Goal: Task Accomplishment & Management: Use online tool/utility

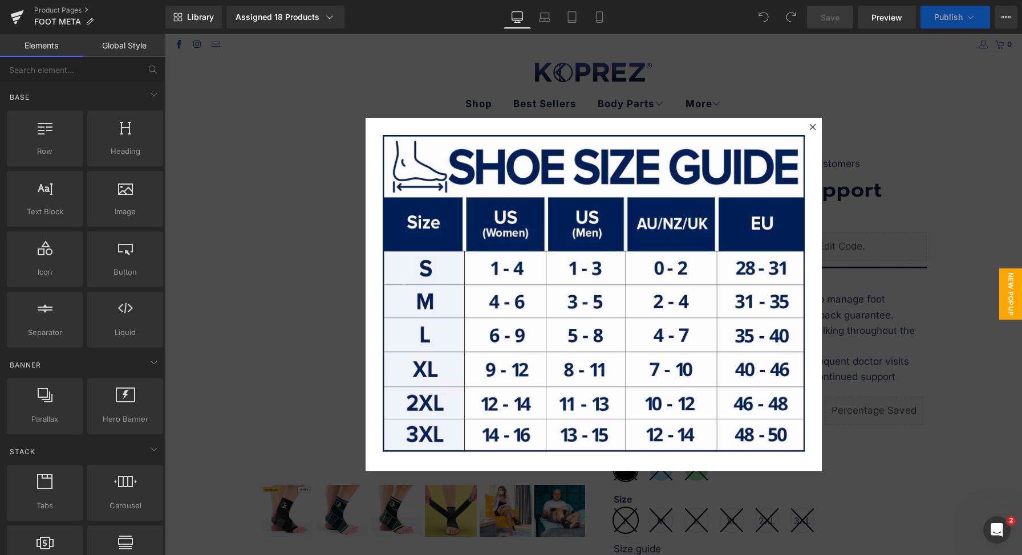
click at [835, 345] on div at bounding box center [593, 294] width 857 height 521
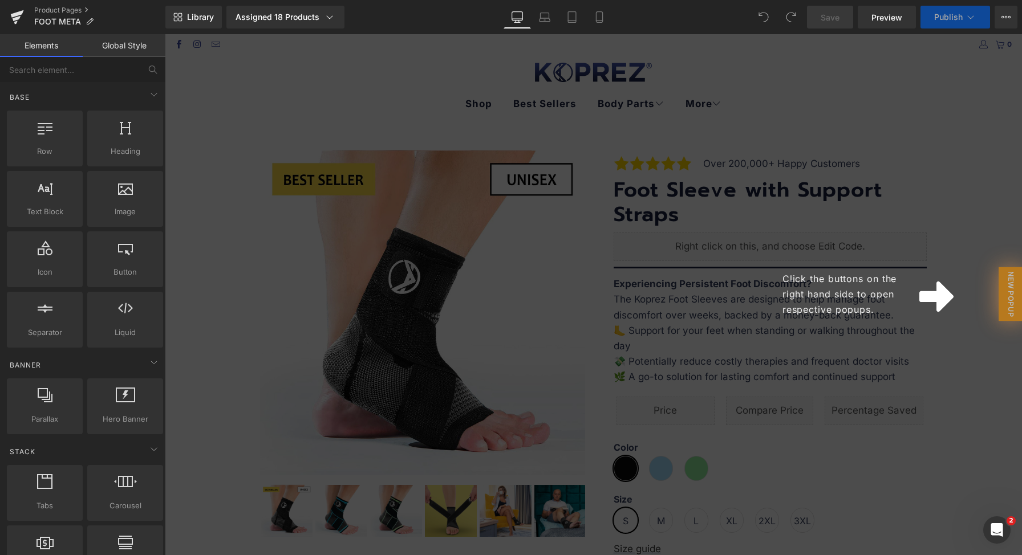
click at [942, 223] on div "Click the buttons on the right hand side to open respective popups." at bounding box center [593, 294] width 857 height 521
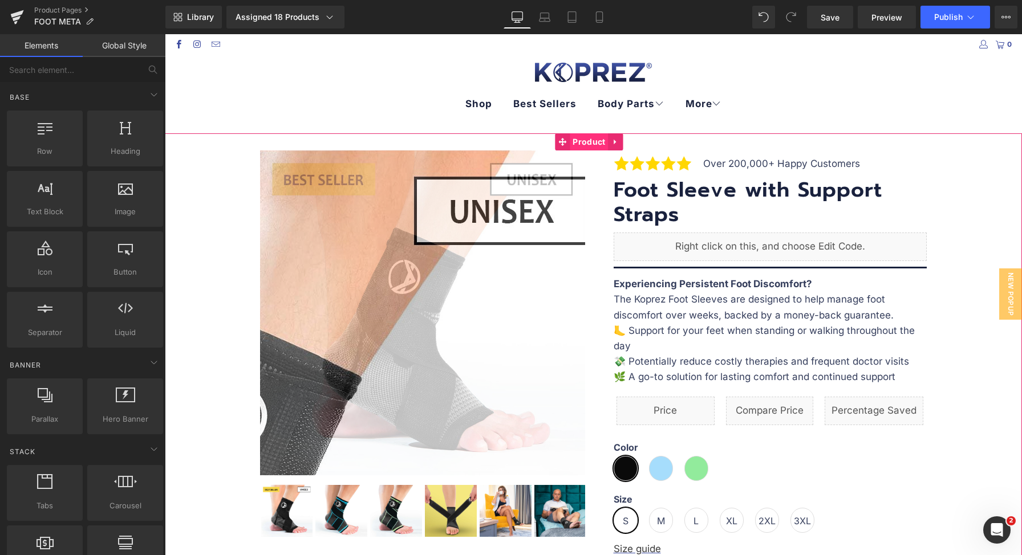
click at [576, 142] on span "Product" at bounding box center [589, 141] width 38 height 17
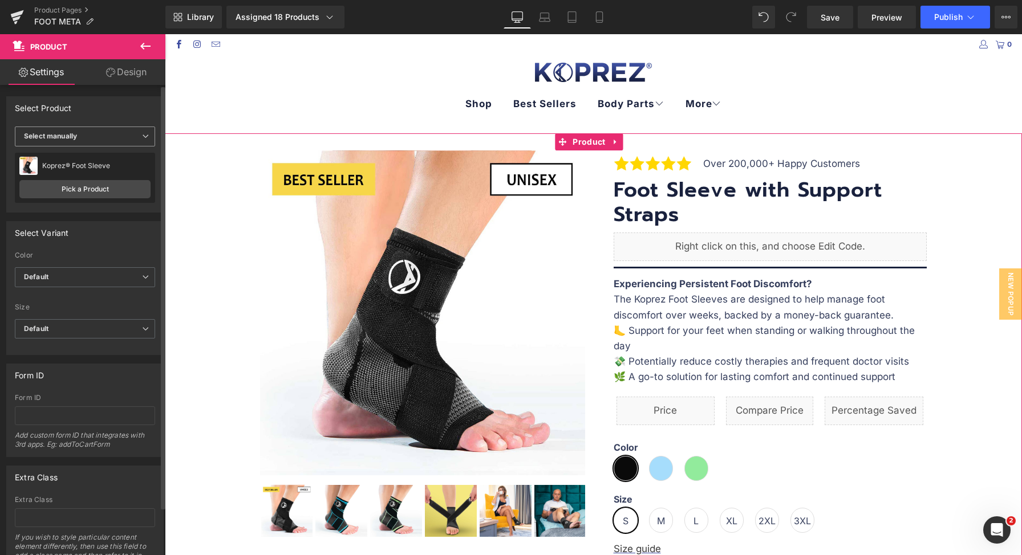
click at [111, 137] on span "Select manually" at bounding box center [85, 137] width 140 height 20
click at [105, 163] on li "Select manually" at bounding box center [83, 171] width 136 height 17
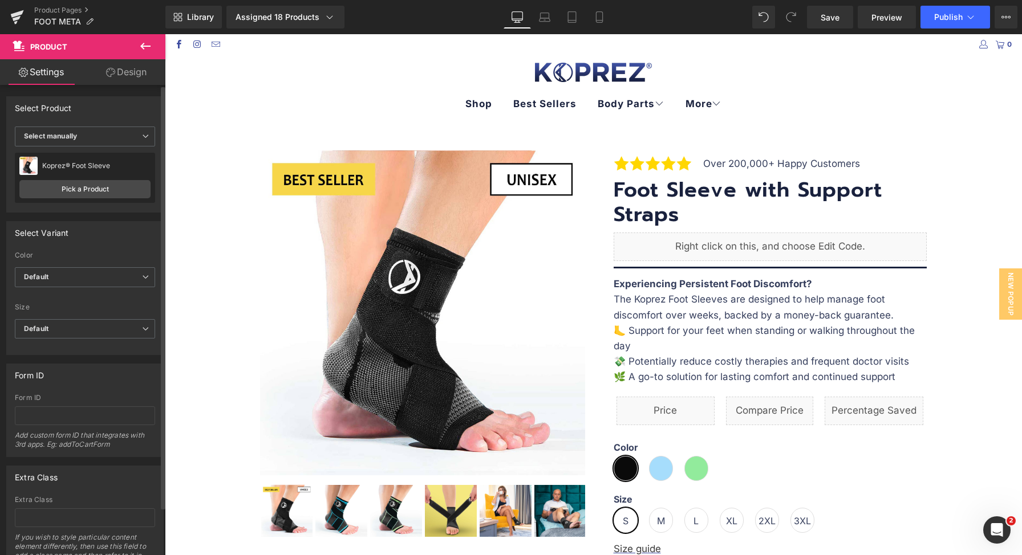
click at [105, 154] on div "Koprez® Foot Sleeve Koprez® Foot Sleeve Pick a Product" at bounding box center [85, 178] width 140 height 50
click at [118, 139] on span "Select manually" at bounding box center [85, 137] width 140 height 20
click at [106, 158] on li "Display by assigned product" at bounding box center [83, 154] width 136 height 17
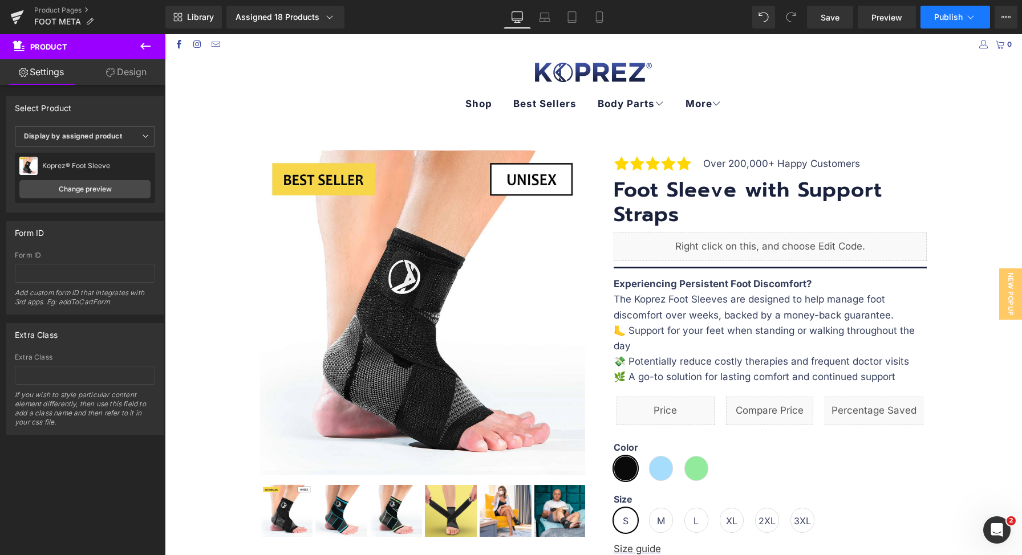
click at [956, 15] on span "Publish" at bounding box center [948, 17] width 29 height 9
click at [601, 18] on icon at bounding box center [598, 16] width 11 height 11
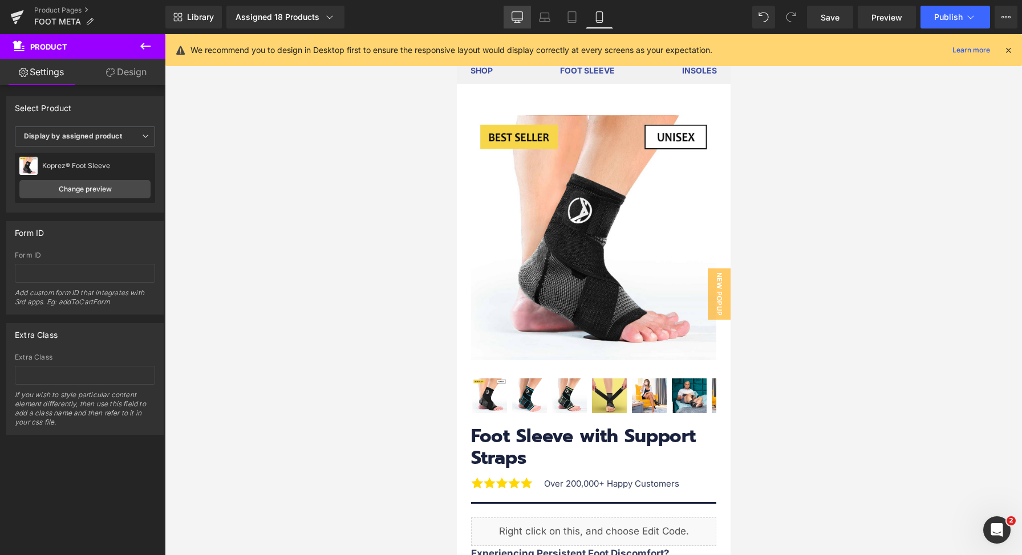
click at [519, 23] on link "Desktop" at bounding box center [516, 17] width 27 height 23
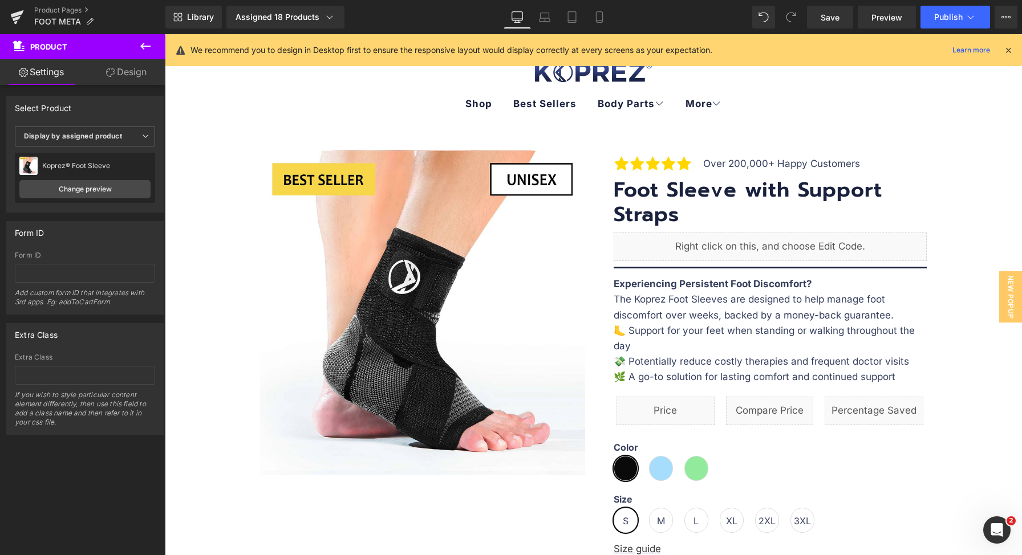
scroll to position [47, 0]
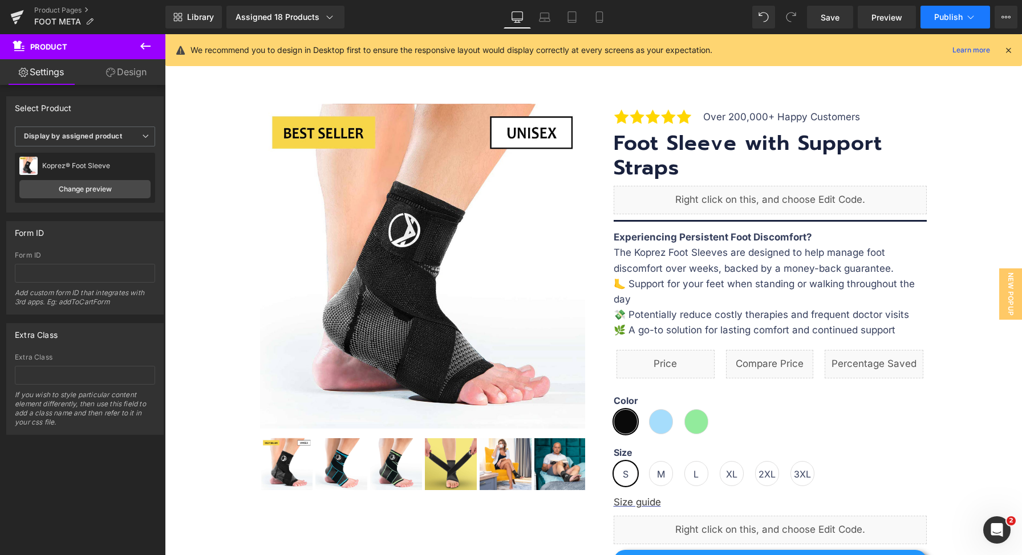
click at [942, 15] on span "Publish" at bounding box center [948, 17] width 29 height 9
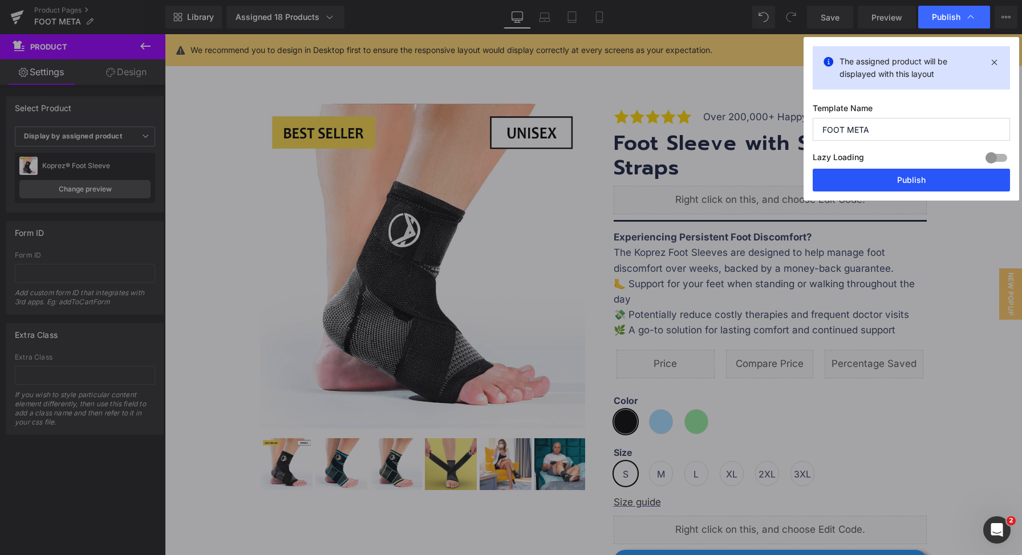
click at [902, 174] on button "Publish" at bounding box center [910, 180] width 197 height 23
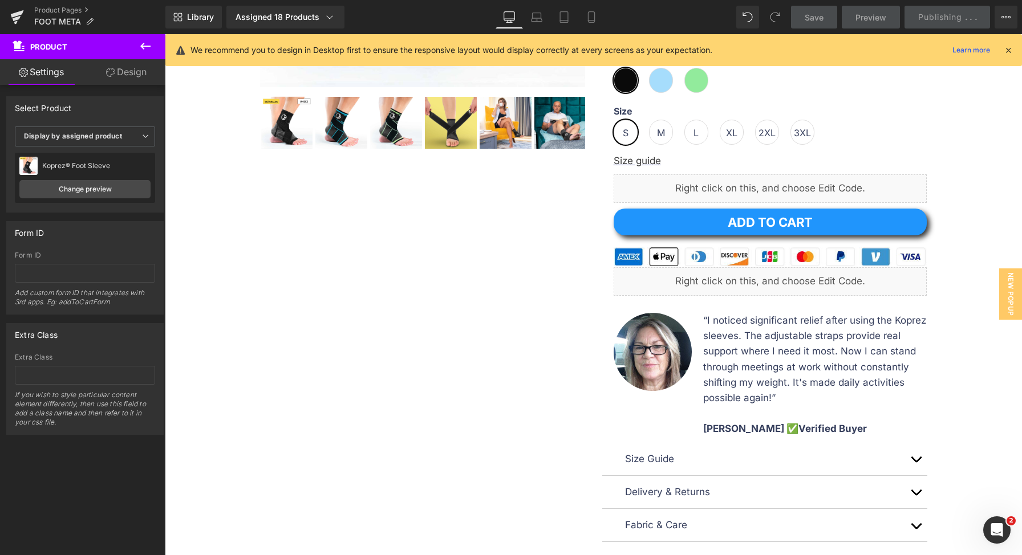
scroll to position [0, 0]
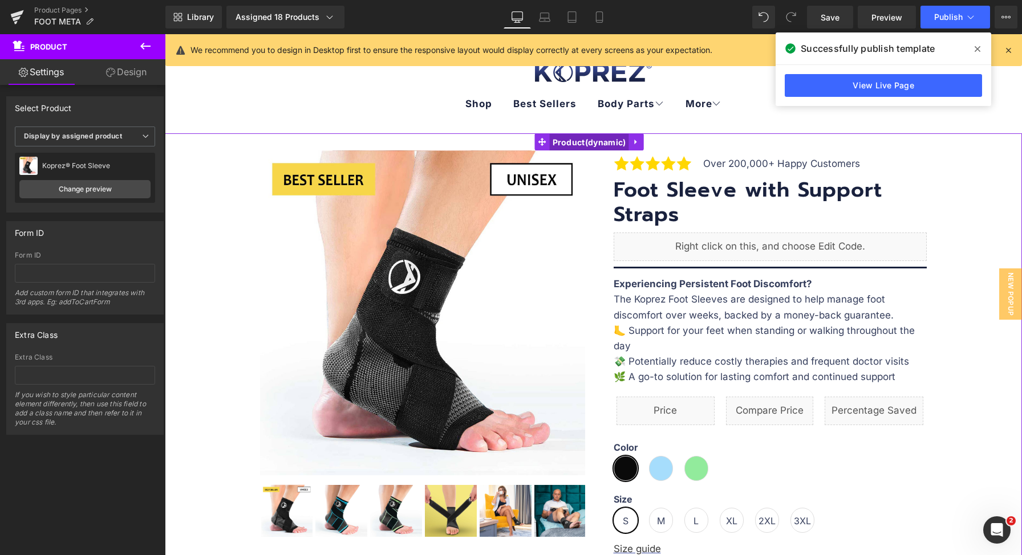
click at [600, 146] on span "Product" at bounding box center [589, 142] width 79 height 17
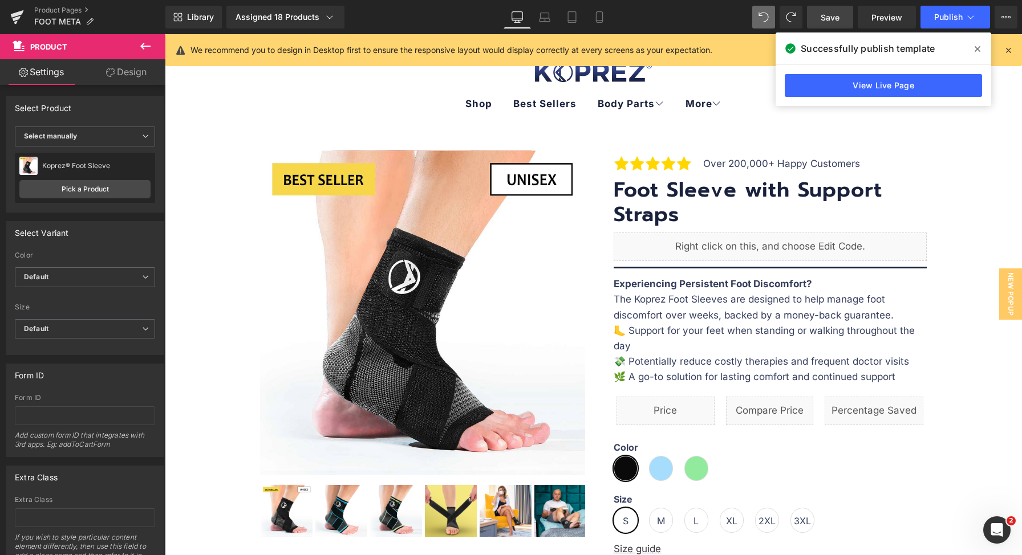
click at [827, 18] on span "Save" at bounding box center [829, 17] width 19 height 12
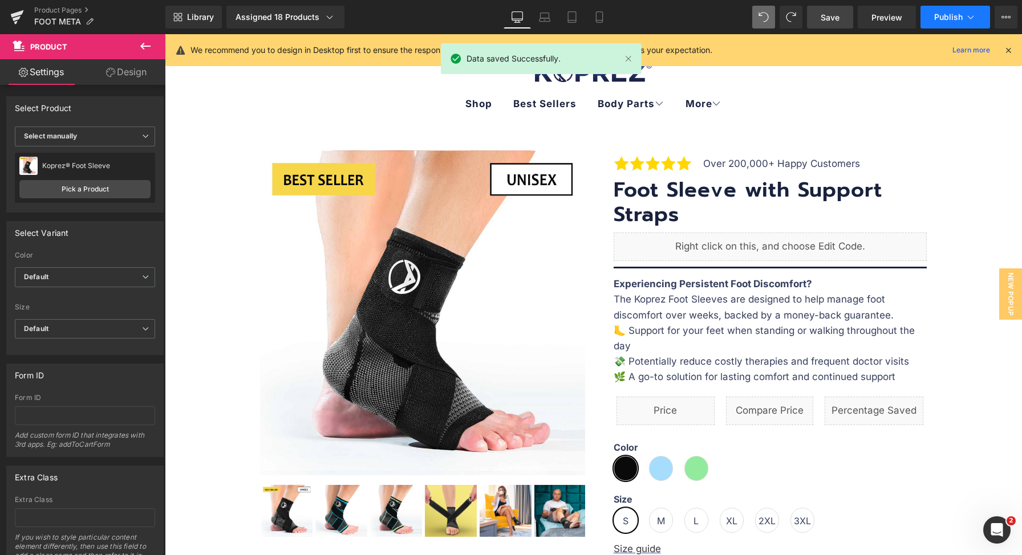
click at [951, 19] on span "Publish" at bounding box center [948, 17] width 29 height 9
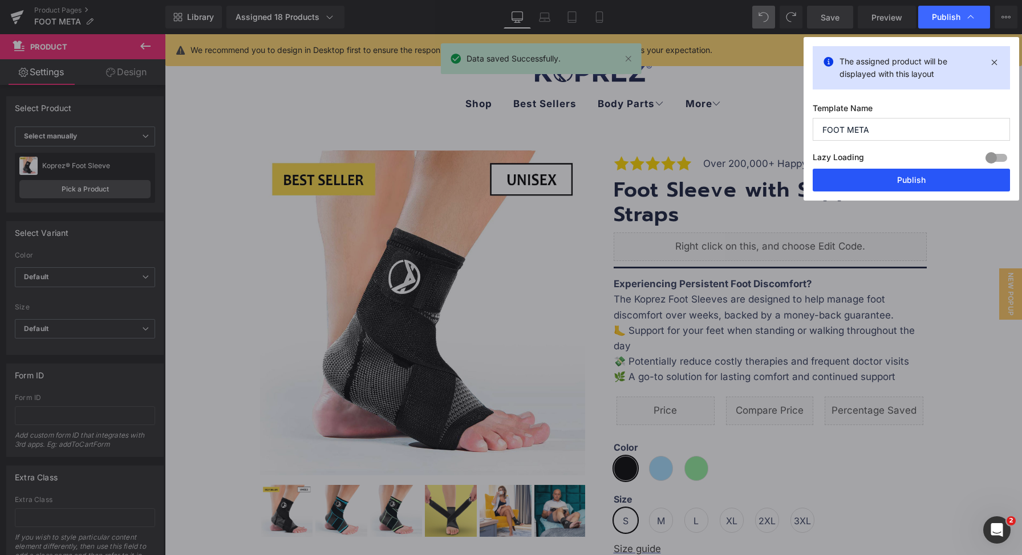
click at [919, 182] on button "Publish" at bounding box center [910, 180] width 197 height 23
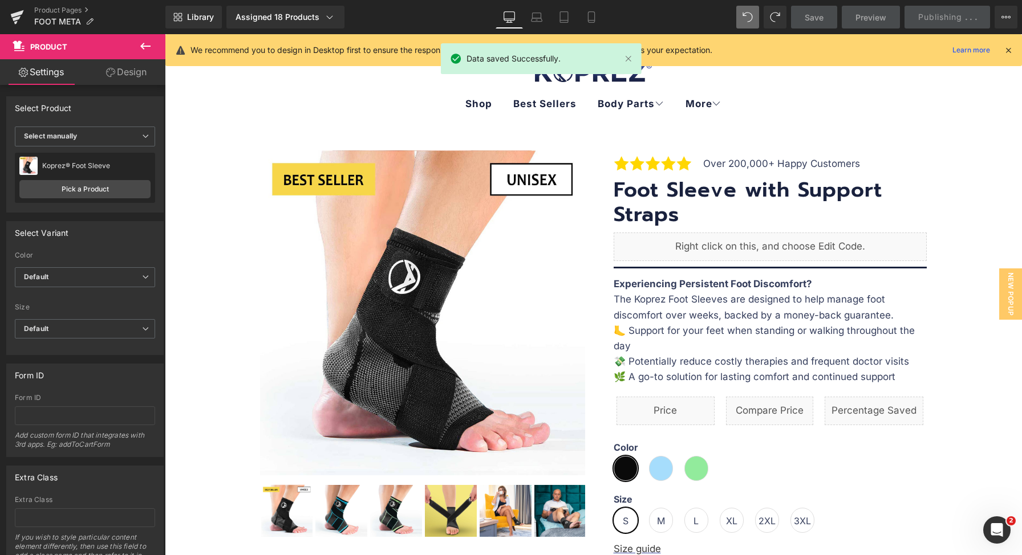
scroll to position [92, 0]
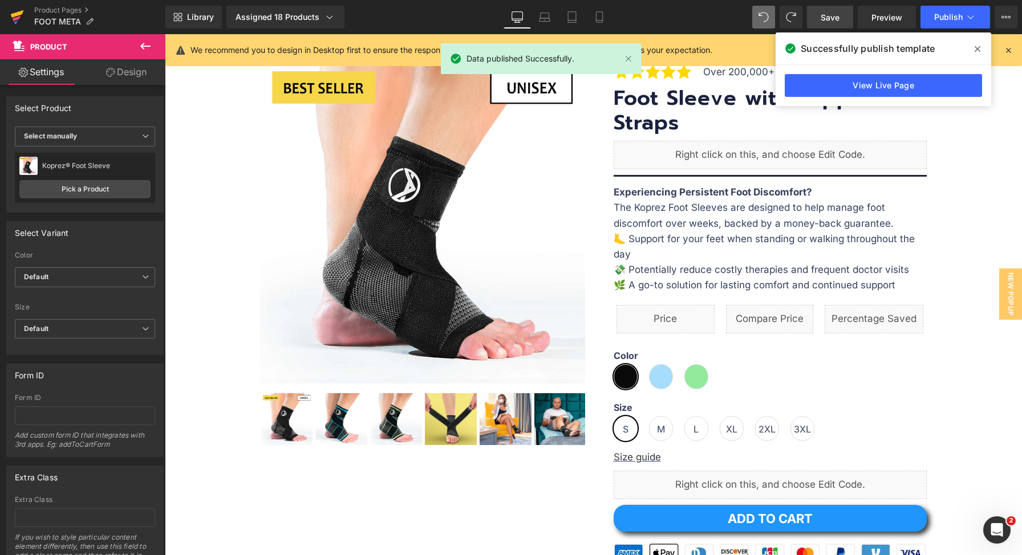
click at [19, 16] on icon at bounding box center [17, 18] width 8 height 5
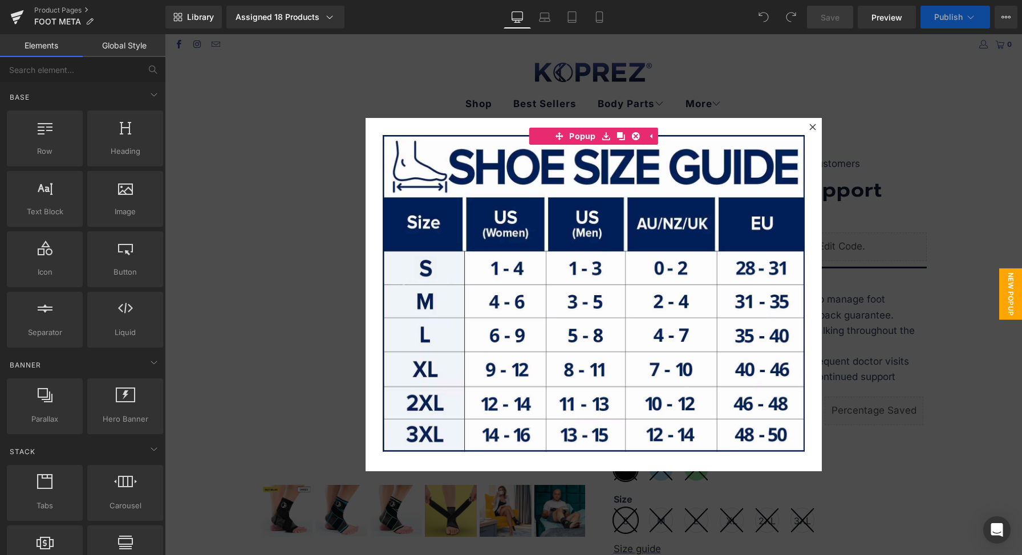
click at [852, 164] on div at bounding box center [593, 294] width 857 height 521
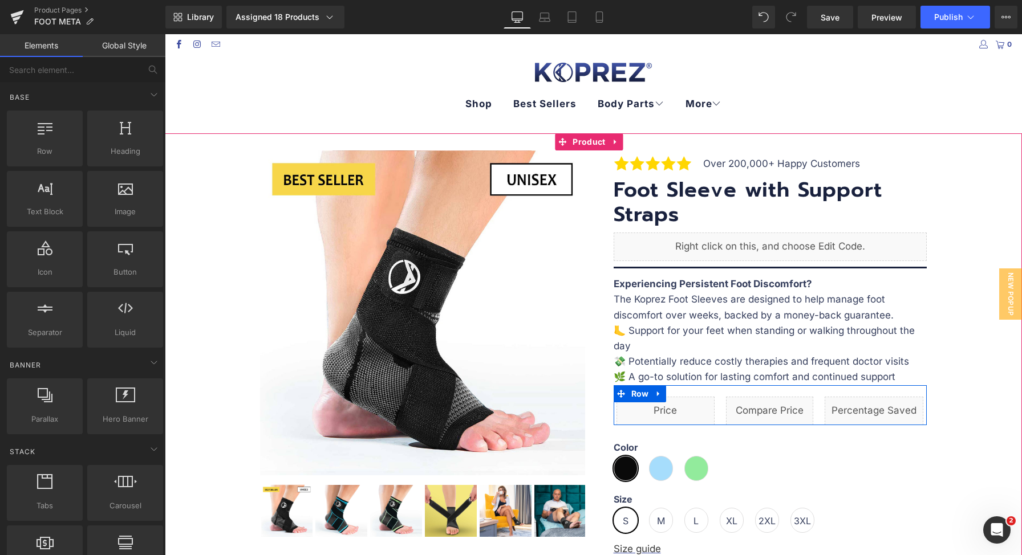
click at [844, 404] on span at bounding box center [850, 406] width 12 height 14
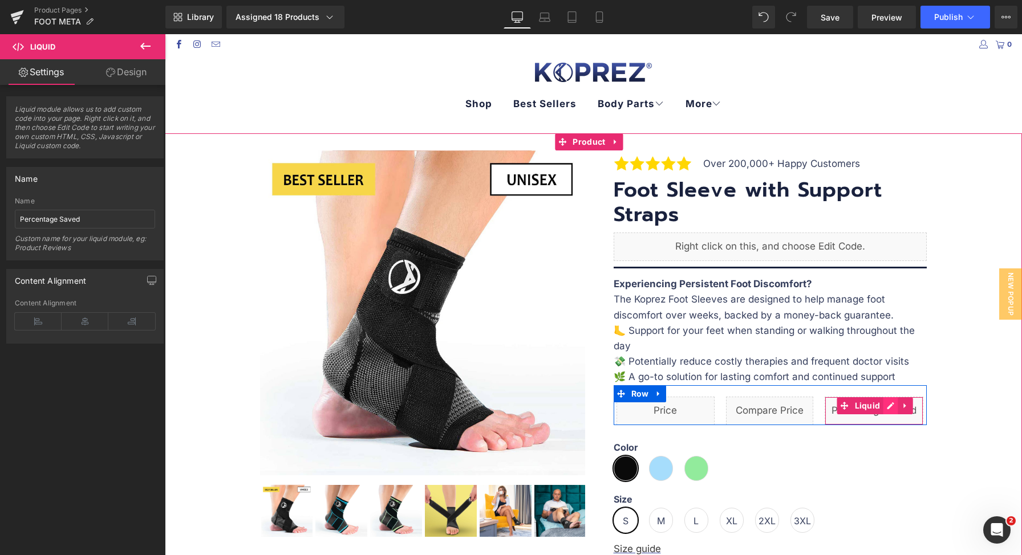
click at [884, 405] on div "Liquid" at bounding box center [873, 411] width 99 height 29
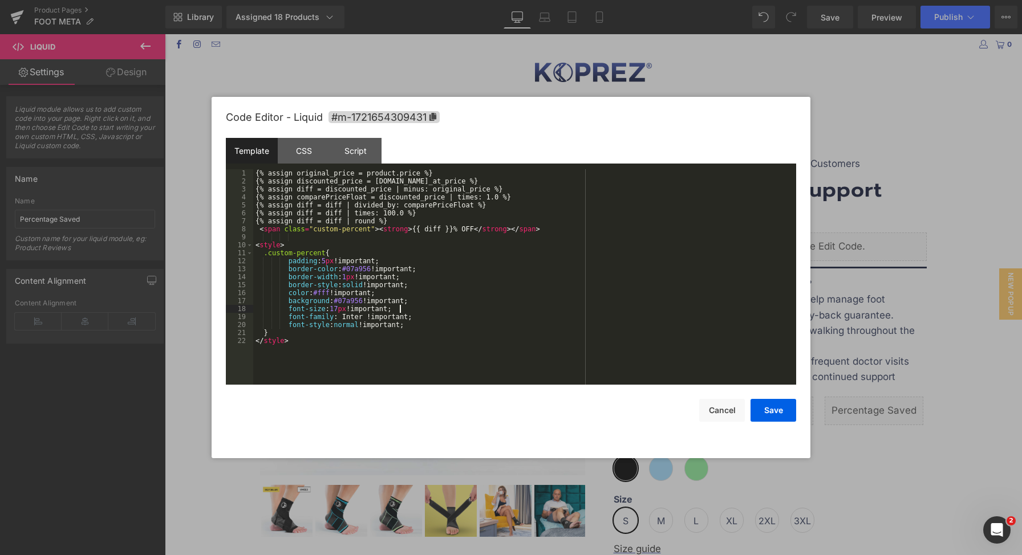
click at [681, 308] on div "{% assign original_price = product.price %} {% assign discounted_price = [DOMAI…" at bounding box center [524, 284] width 543 height 231
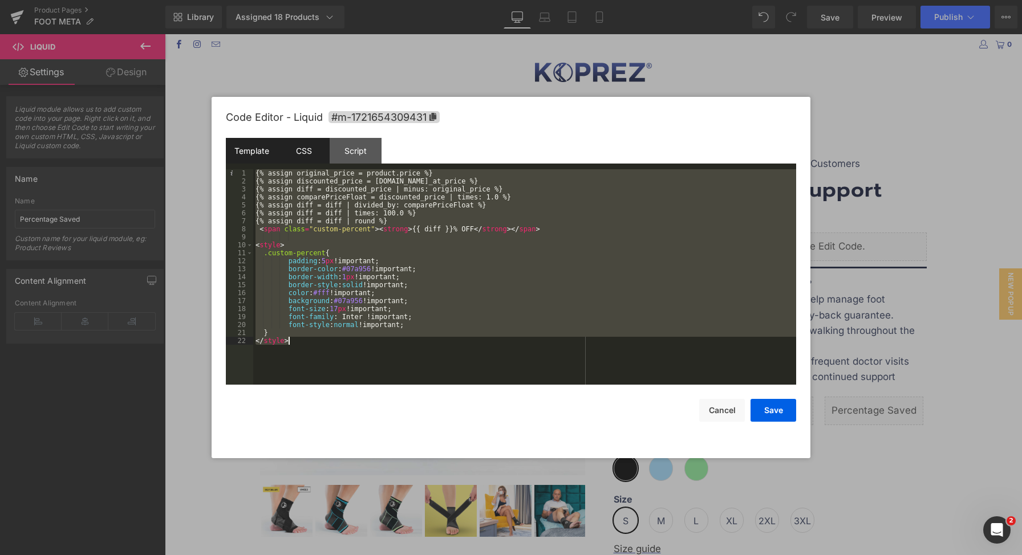
click at [310, 153] on div "CSS" at bounding box center [304, 151] width 52 height 26
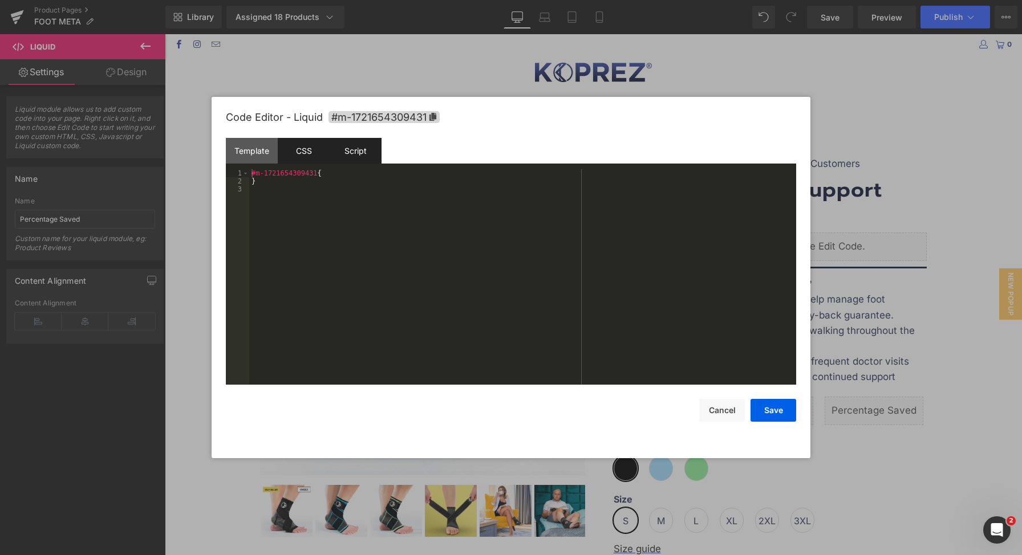
click at [357, 150] on div "Script" at bounding box center [356, 151] width 52 height 26
click at [250, 148] on div "Template" at bounding box center [252, 151] width 52 height 26
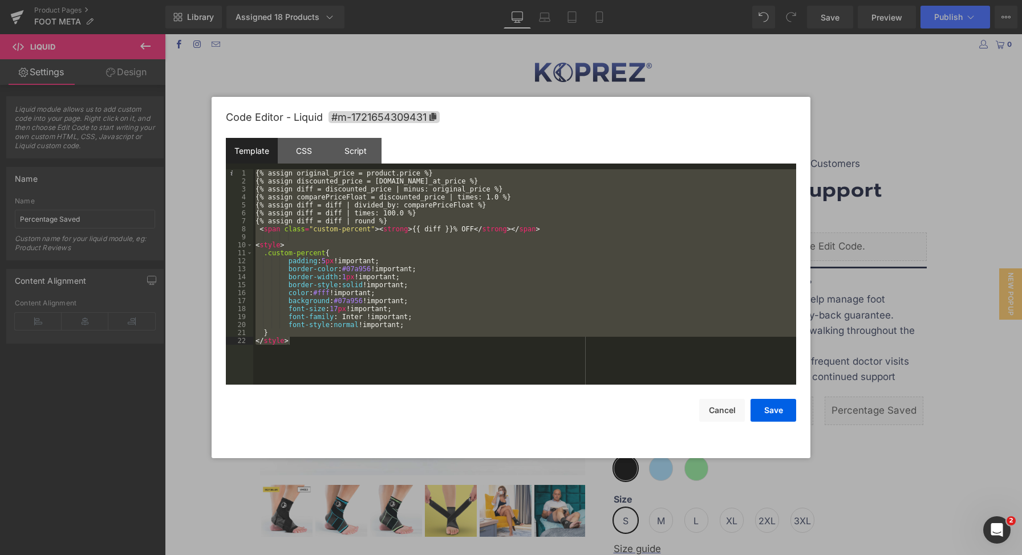
click at [471, 257] on div "{% assign original_price = product.price %} {% assign discounted_price = [DOMAI…" at bounding box center [524, 284] width 543 height 231
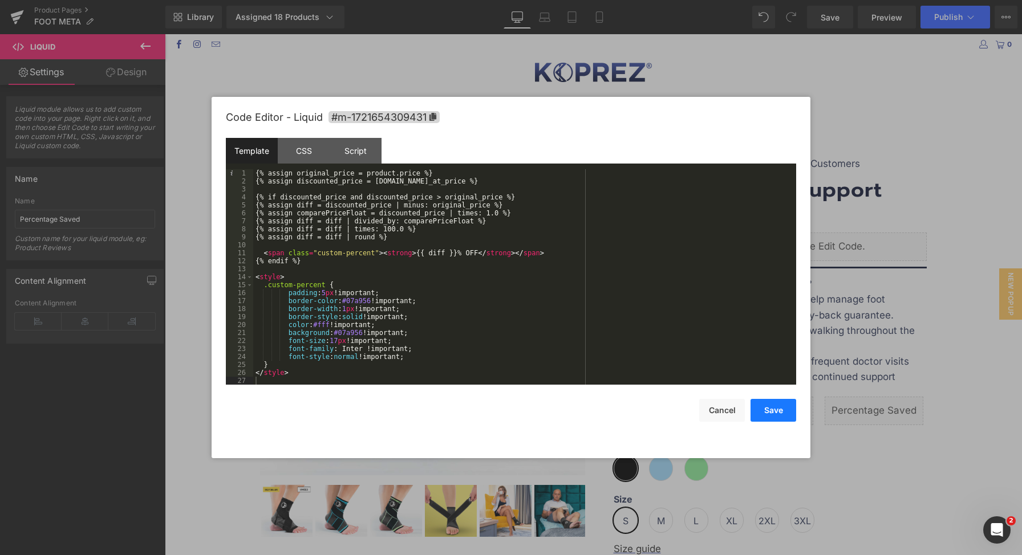
click at [775, 411] on button "Save" at bounding box center [773, 410] width 46 height 23
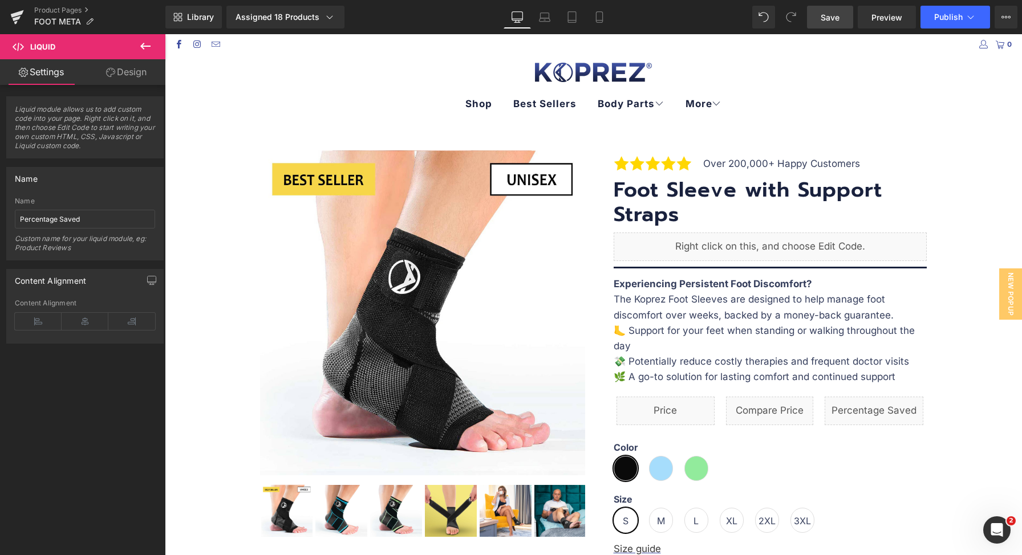
drag, startPoint x: 833, startPoint y: 18, endPoint x: 742, endPoint y: 115, distance: 133.1
click at [833, 18] on span "Save" at bounding box center [829, 17] width 19 height 12
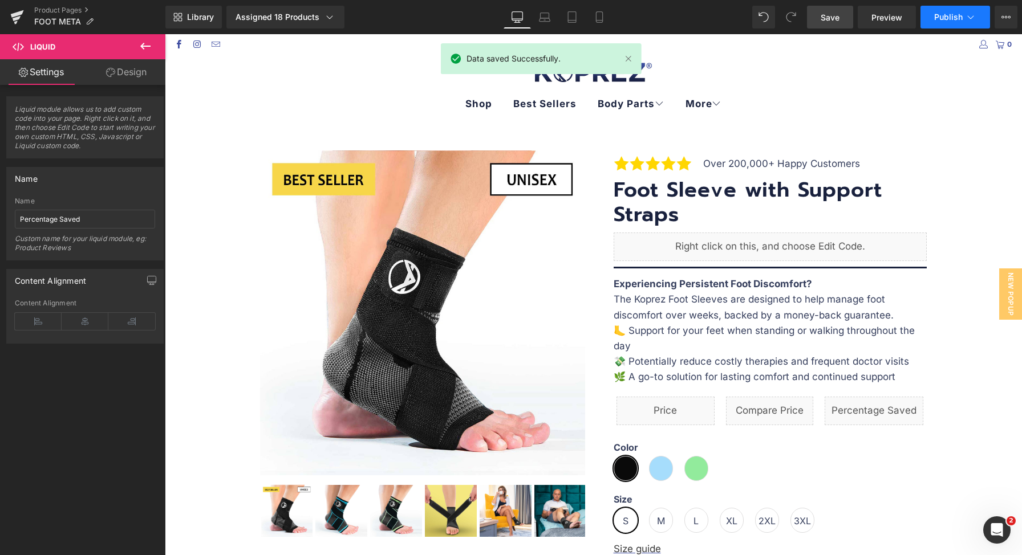
click at [954, 26] on button "Publish" at bounding box center [955, 17] width 70 height 23
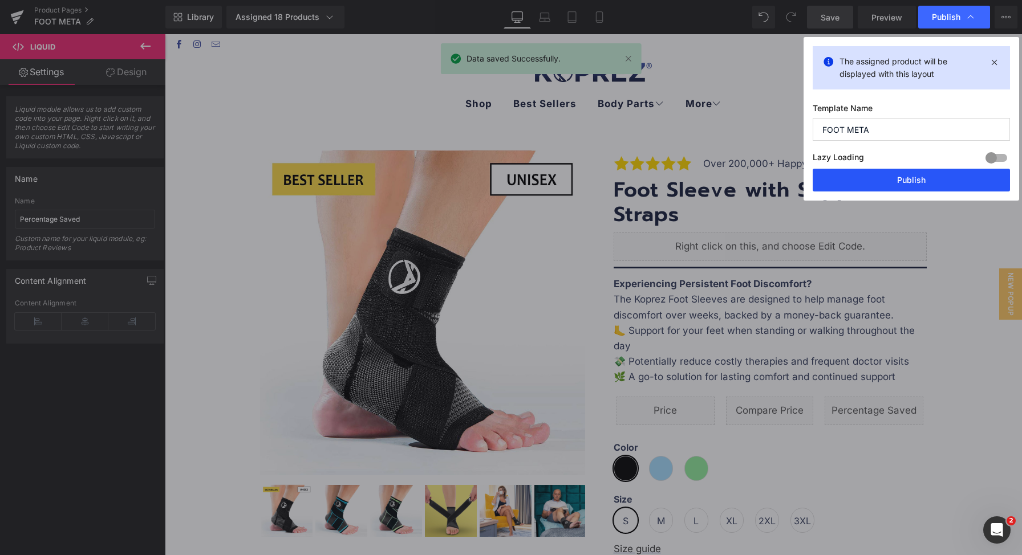
click at [926, 186] on button "Publish" at bounding box center [910, 180] width 197 height 23
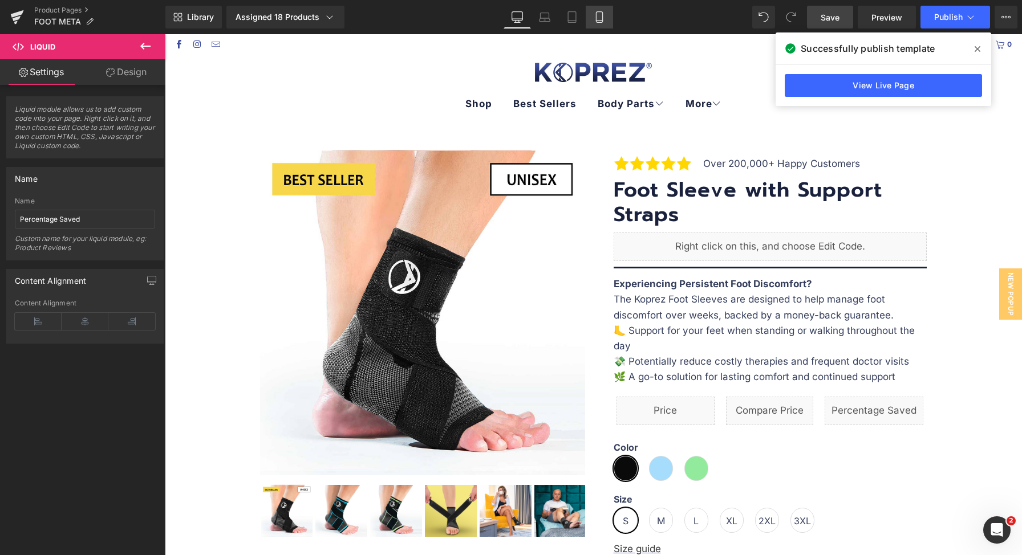
click at [599, 11] on link "Mobile" at bounding box center [599, 17] width 27 height 23
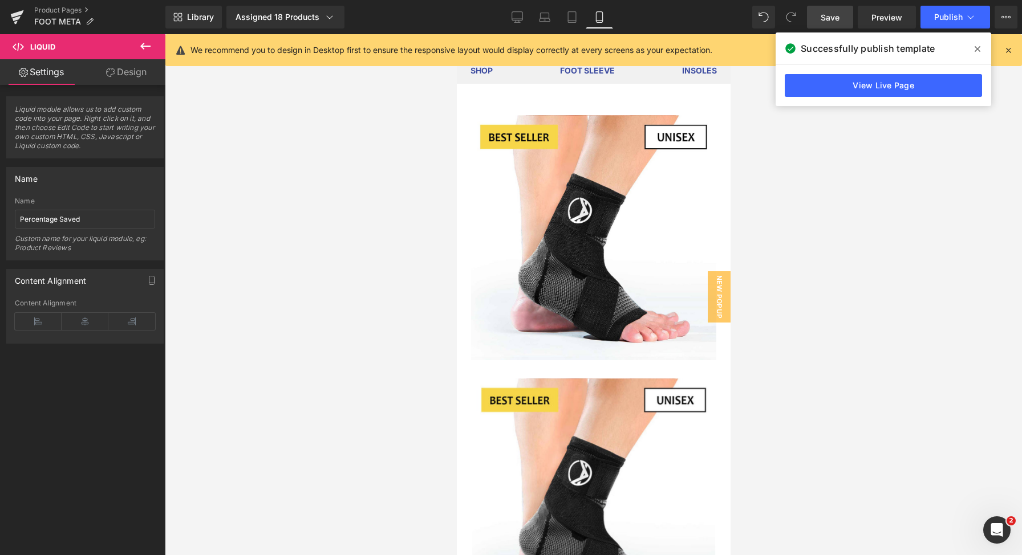
scroll to position [557, 0]
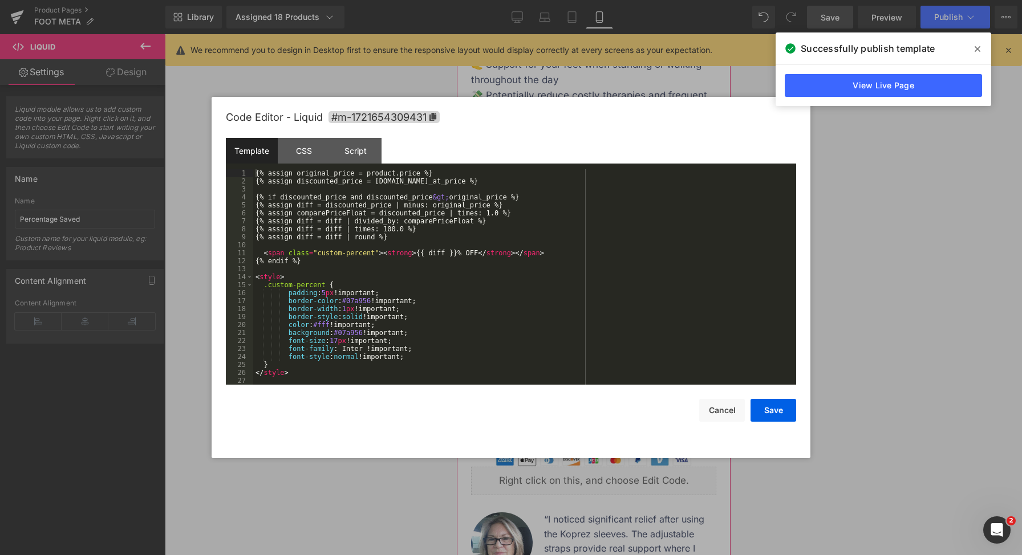
click at [600, 219] on div "Liquid" at bounding box center [592, 232] width 239 height 29
click at [561, 226] on div "{% assign original_price = product.price %} {% assign discounted_price = [DOMAI…" at bounding box center [524, 284] width 543 height 231
click at [778, 414] on button "Save" at bounding box center [773, 410] width 46 height 23
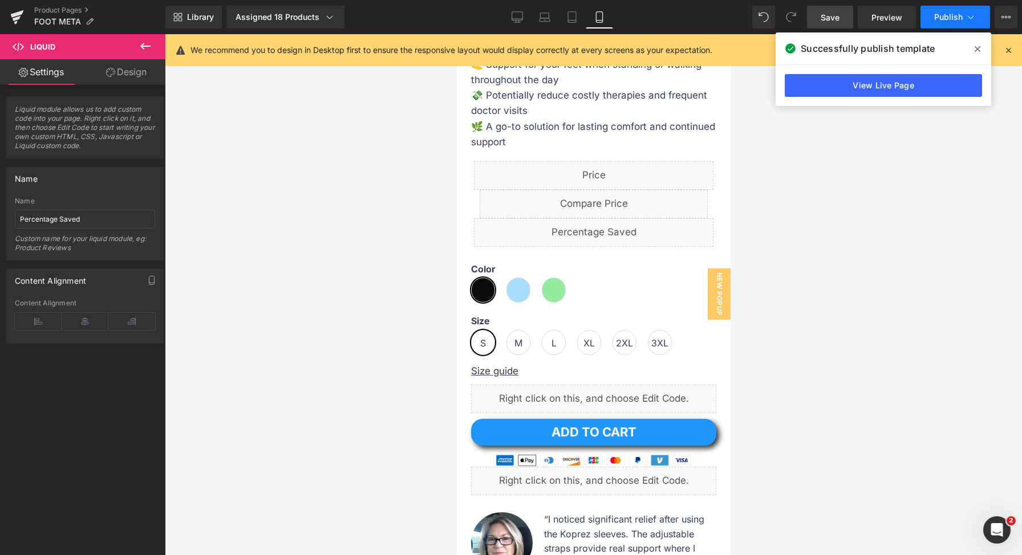
click at [950, 14] on span "Publish" at bounding box center [948, 17] width 29 height 9
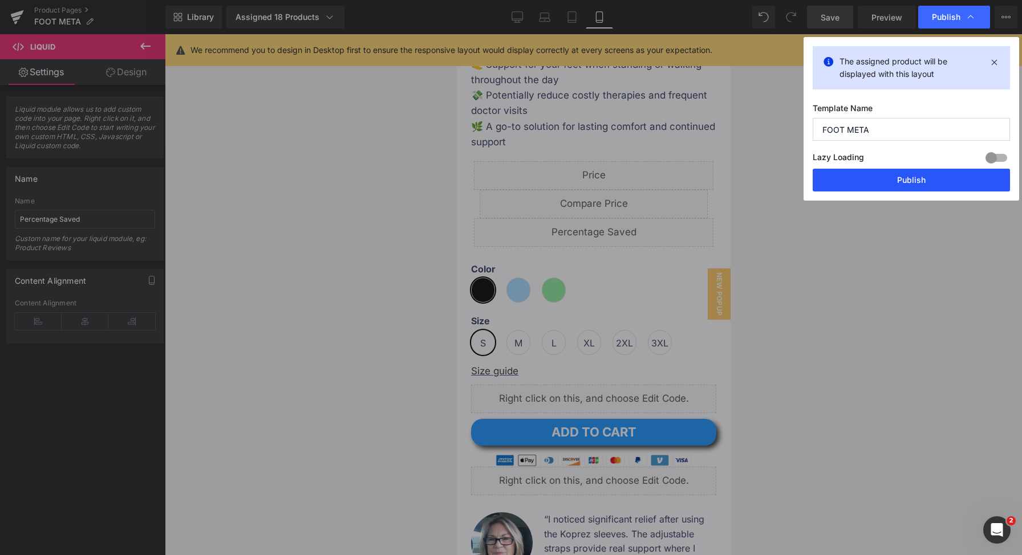
click at [913, 182] on button "Publish" at bounding box center [910, 180] width 197 height 23
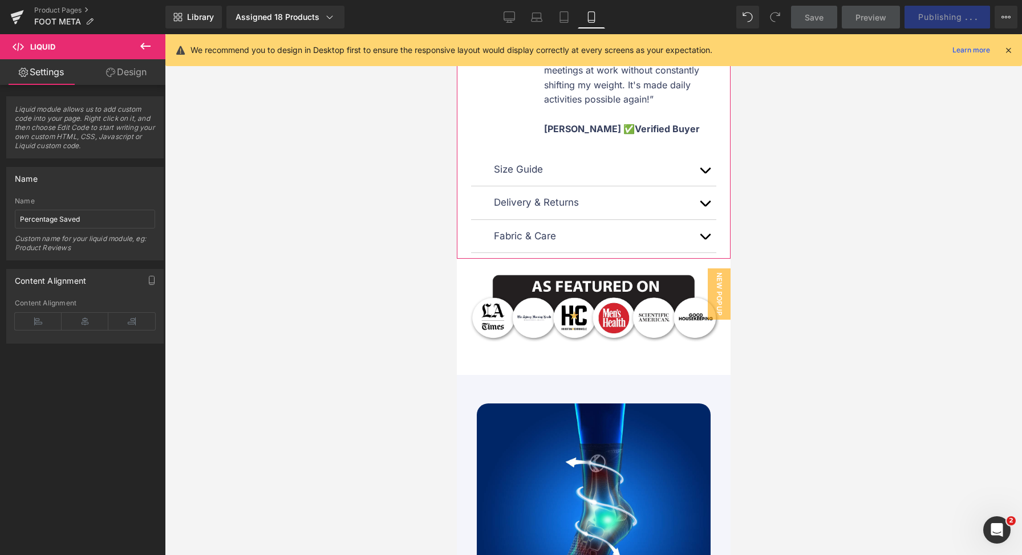
scroll to position [0, 0]
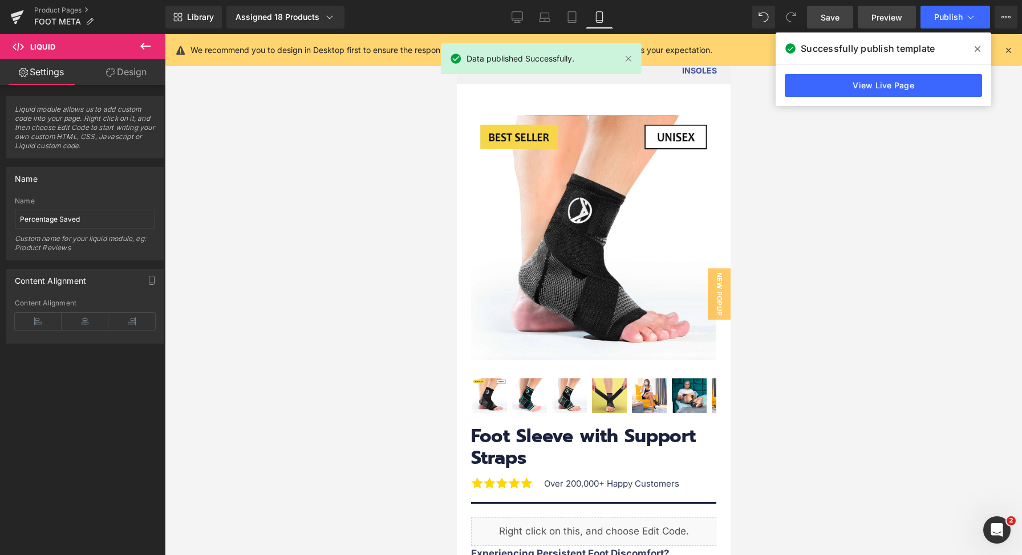
click at [876, 21] on span "Preview" at bounding box center [886, 17] width 31 height 12
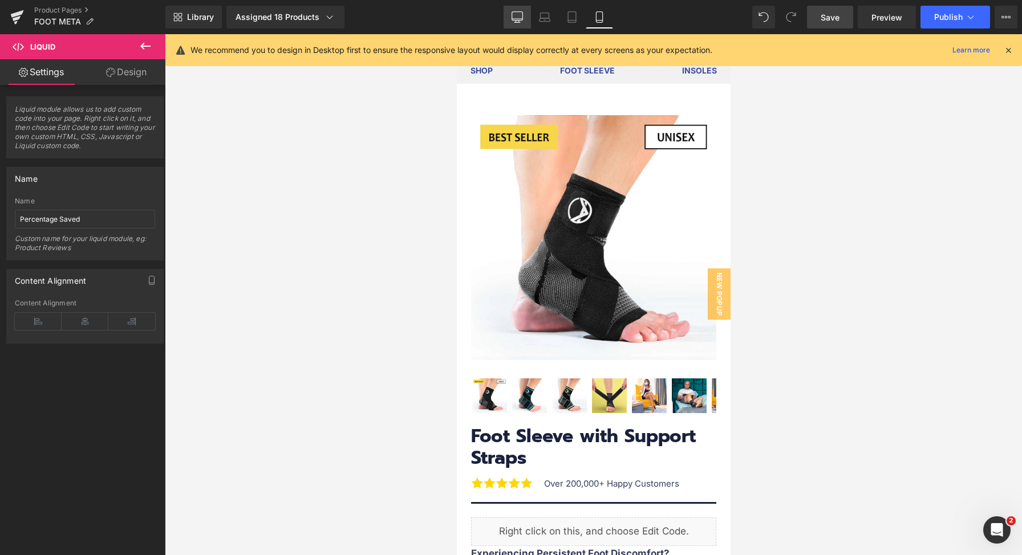
click at [525, 19] on link "Desktop" at bounding box center [516, 17] width 27 height 23
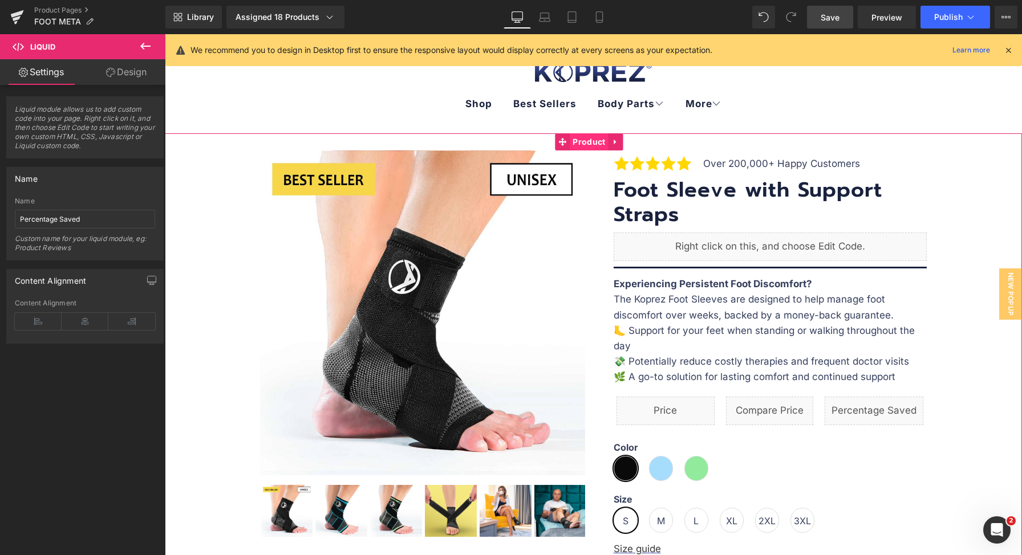
click at [589, 141] on span "Product" at bounding box center [589, 141] width 38 height 17
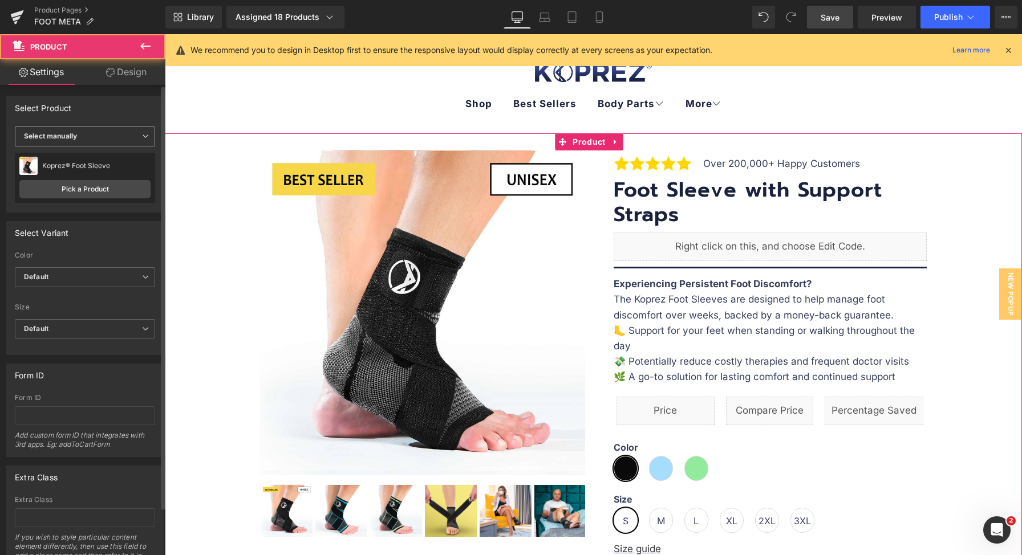
click at [92, 142] on span "Select manually" at bounding box center [85, 137] width 140 height 20
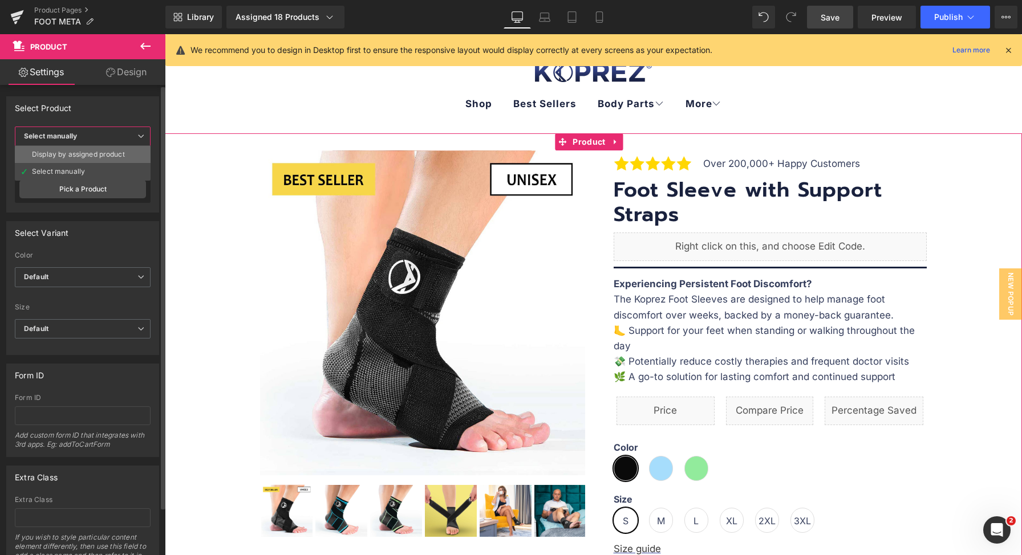
drag, startPoint x: 88, startPoint y: 159, endPoint x: 639, endPoint y: 36, distance: 564.9
click at [88, 159] on li "Display by assigned product" at bounding box center [83, 154] width 136 height 17
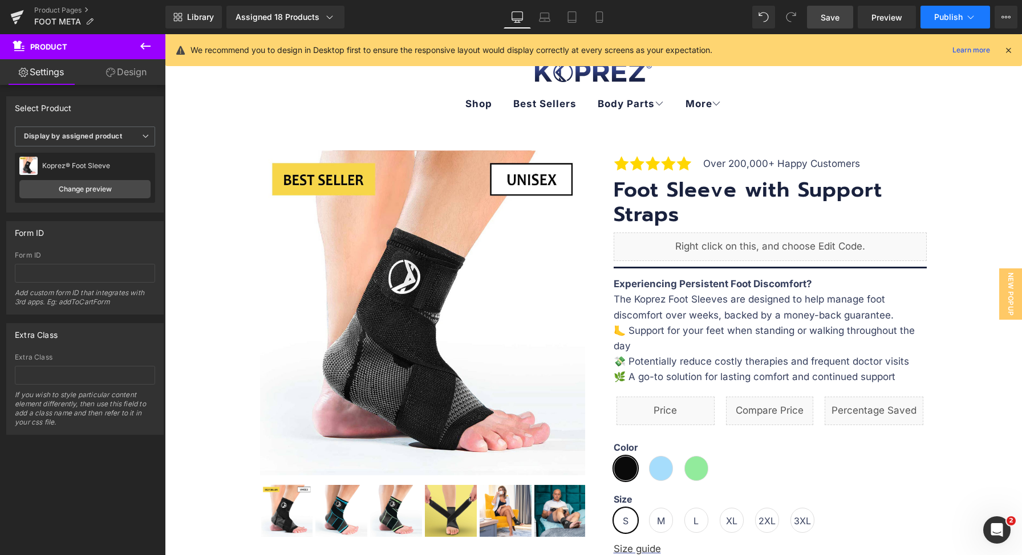
click at [942, 16] on span "Publish" at bounding box center [948, 17] width 29 height 9
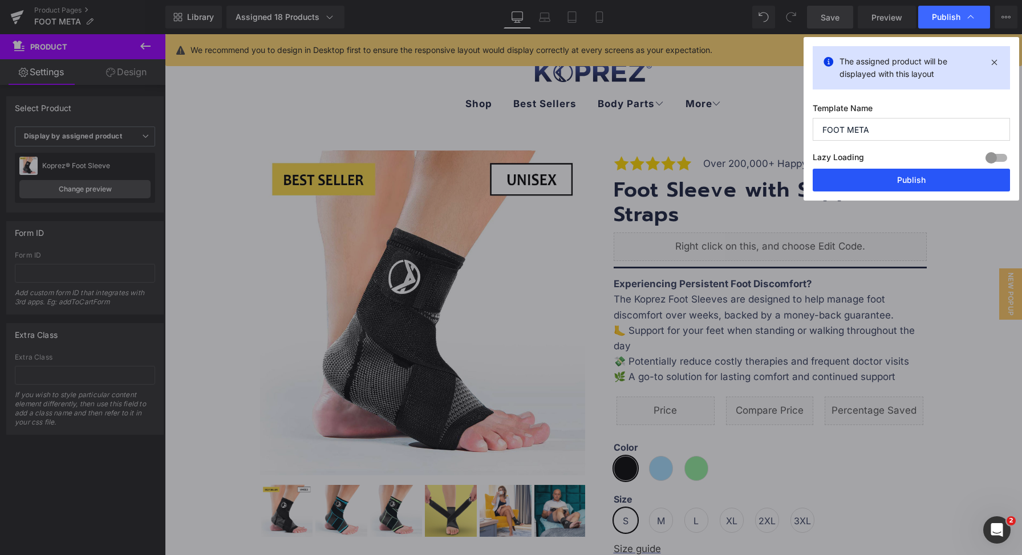
click at [893, 178] on button "Publish" at bounding box center [910, 180] width 197 height 23
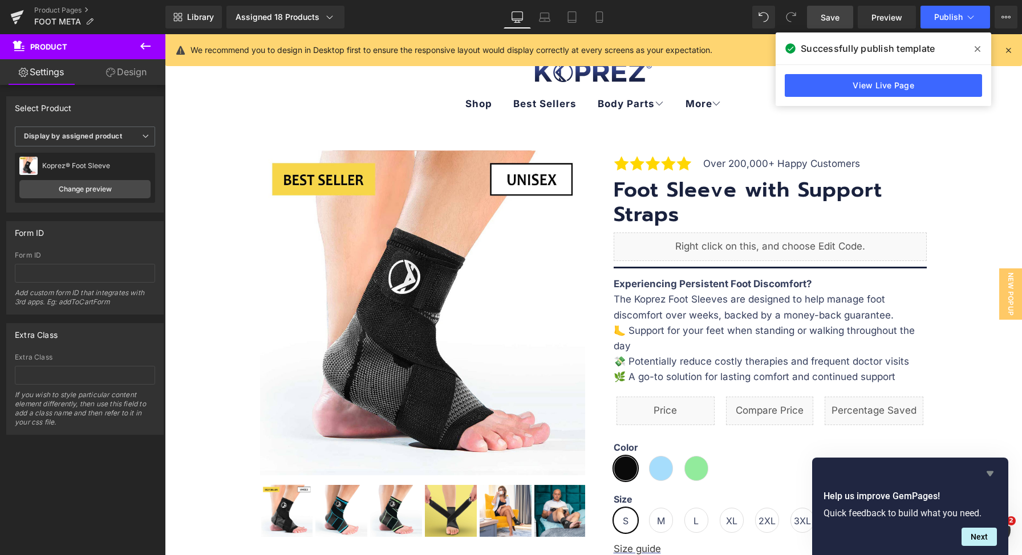
click at [986, 473] on icon "Hide survey" at bounding box center [990, 474] width 14 height 14
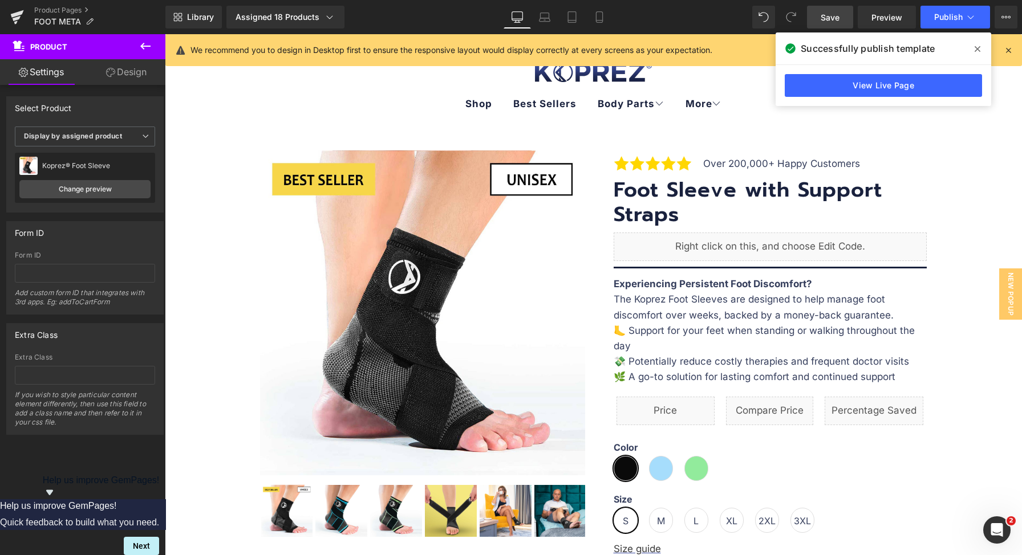
click at [974, 50] on icon at bounding box center [977, 48] width 6 height 9
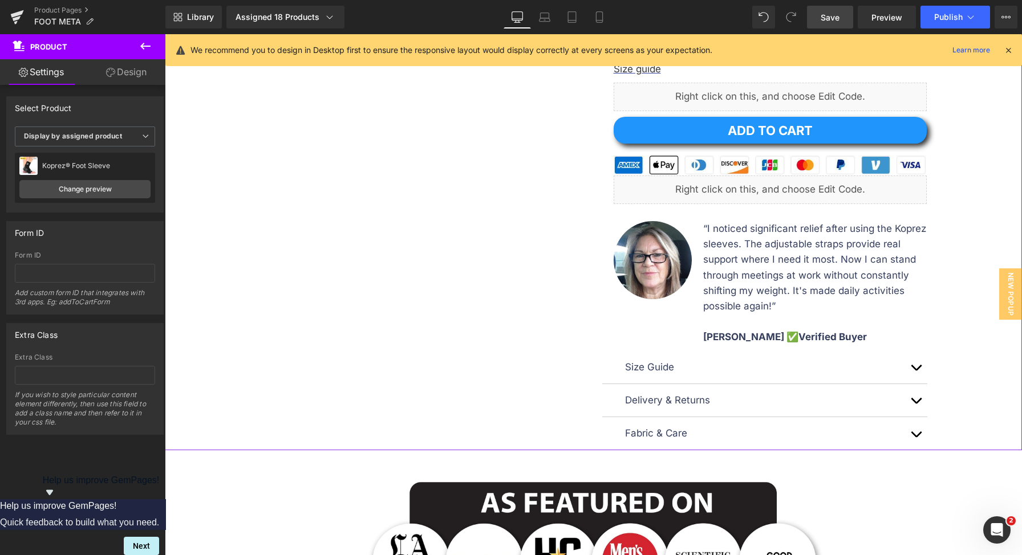
scroll to position [498, 0]
